Goal: Find specific page/section: Find specific page/section

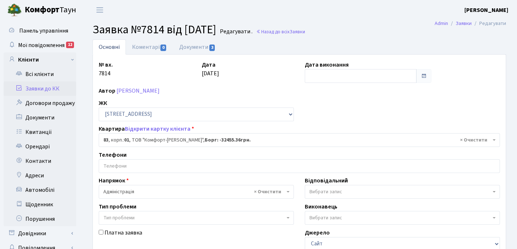
select select "20008"
click at [42, 133] on link "Квитанції" at bounding box center [40, 132] width 73 height 15
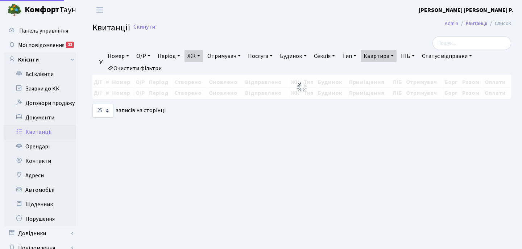
select select "25"
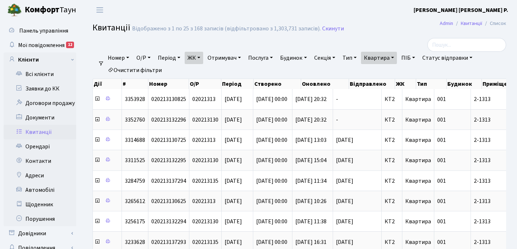
click at [397, 58] on link "Квартира" at bounding box center [379, 58] width 36 height 12
click at [397, 71] on input "2-1313" at bounding box center [382, 72] width 42 height 14
type input "2-1304"
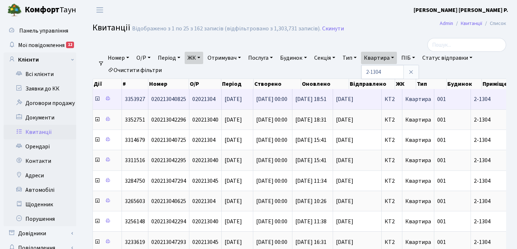
click at [96, 99] on icon at bounding box center [97, 99] width 6 height 6
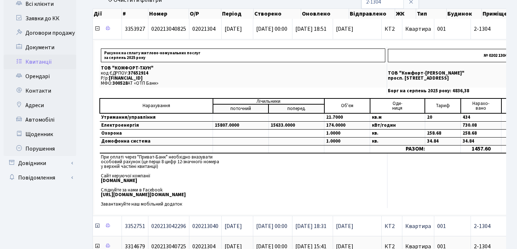
scroll to position [2, 0]
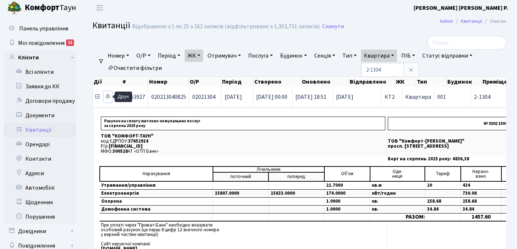
click at [107, 94] on icon at bounding box center [107, 96] width 5 height 5
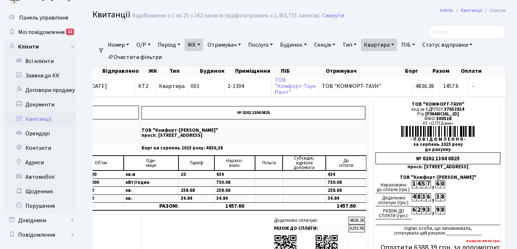
scroll to position [10, 0]
